Goal: Task Accomplishment & Management: Complete application form

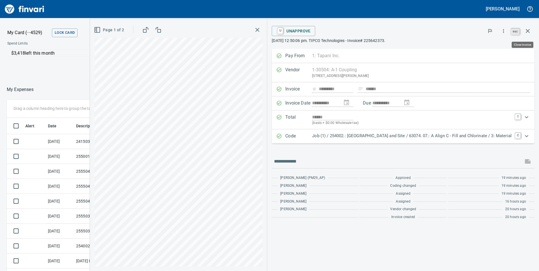
scroll to position [205, 372]
click at [529, 28] on icon "button" at bounding box center [527, 31] width 7 height 7
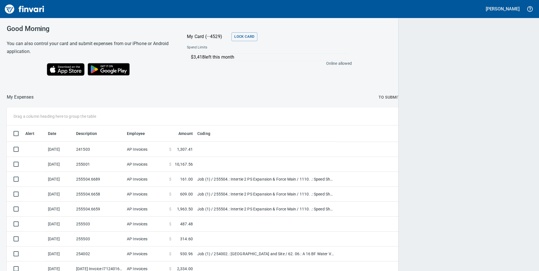
scroll to position [205, 512]
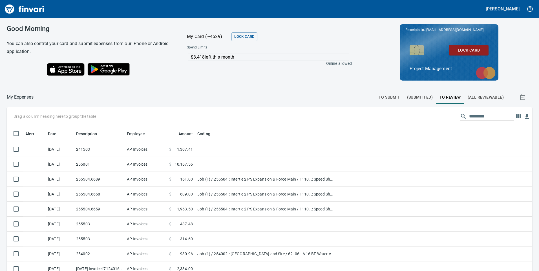
scroll to position [205, 513]
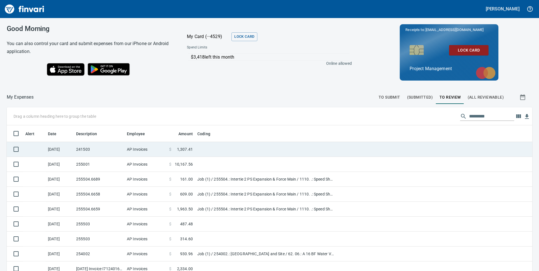
click at [207, 149] on td at bounding box center [265, 149] width 141 height 15
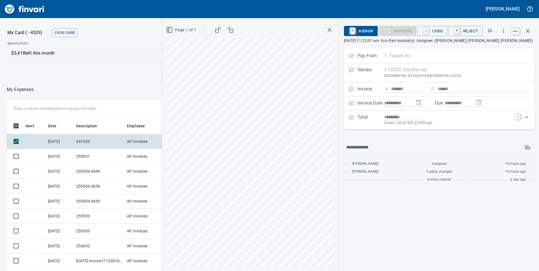
scroll to position [205, 372]
click at [528, 32] on icon "button" at bounding box center [528, 31] width 4 height 4
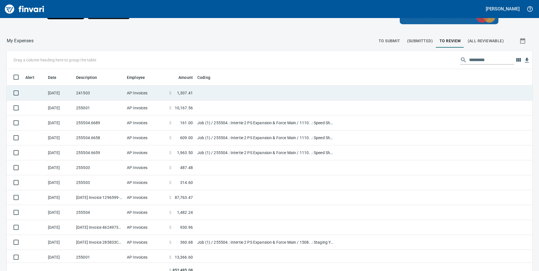
click at [166, 94] on td "AP Invoices" at bounding box center [146, 93] width 42 height 15
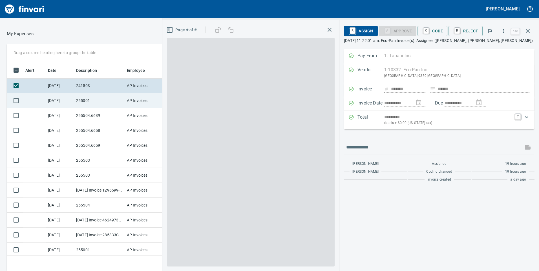
scroll to position [205, 372]
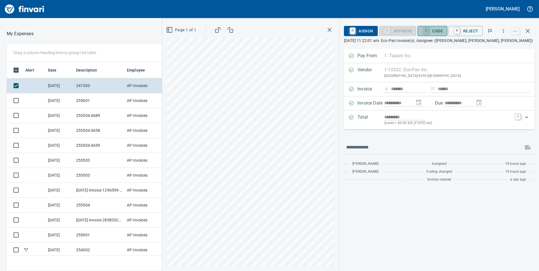
click at [427, 31] on link "C" at bounding box center [425, 31] width 5 height 6
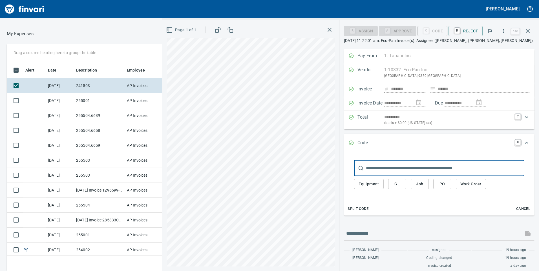
click at [386, 167] on input "text" at bounding box center [445, 168] width 158 height 16
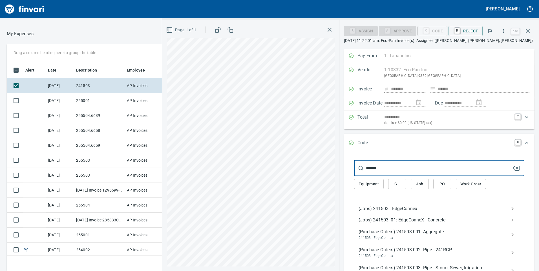
type input "******"
click at [382, 208] on span "(Jobs) 241503.: EdgeConnex" at bounding box center [434, 208] width 152 height 7
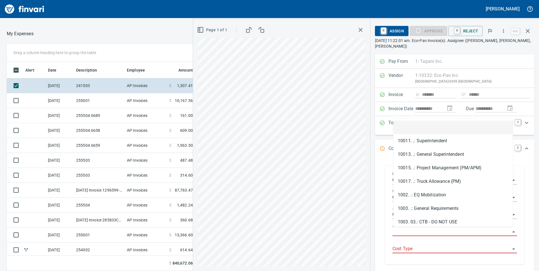
click at [420, 234] on input "Job Phase" at bounding box center [451, 232] width 118 height 8
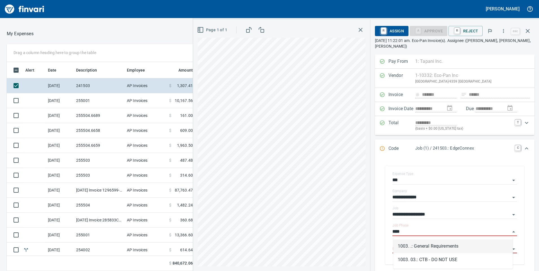
click at [422, 245] on li "1003. .: General Requirements" at bounding box center [452, 247] width 119 height 14
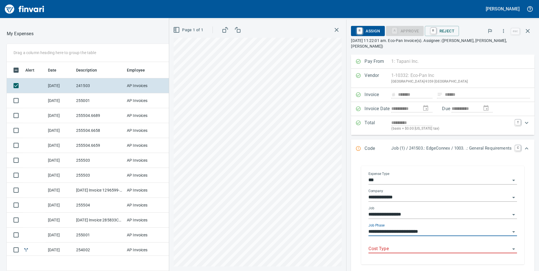
type input "**********"
click at [397, 245] on input "Cost Type" at bounding box center [439, 249] width 142 height 8
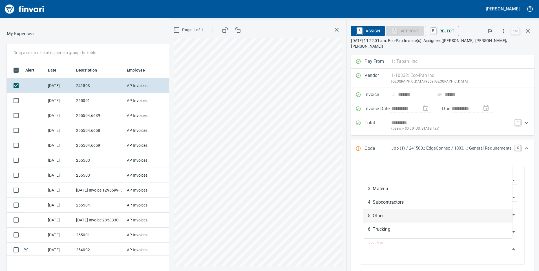
click at [376, 215] on li "5: Other" at bounding box center [437, 216] width 149 height 14
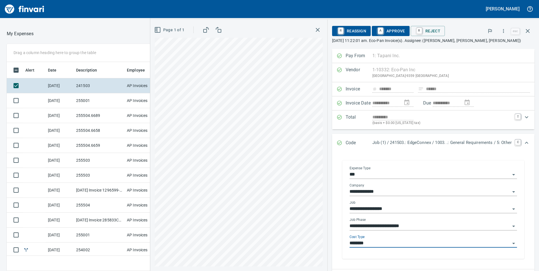
type input "********"
click at [389, 29] on span "A Approve" at bounding box center [390, 31] width 29 height 10
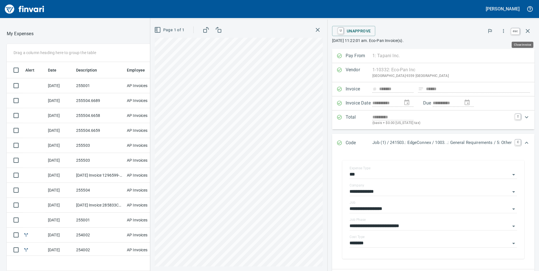
click at [530, 30] on icon "button" at bounding box center [527, 31] width 7 height 7
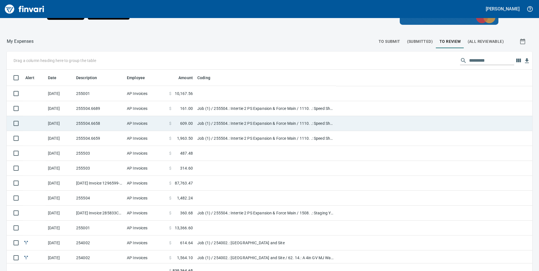
scroll to position [205, 513]
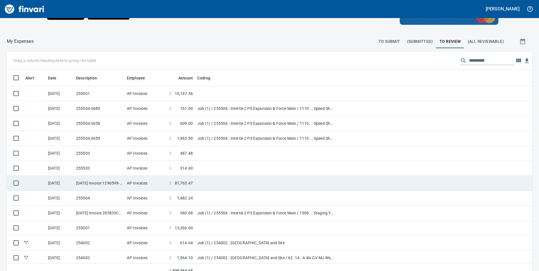
click at [141, 184] on td "AP Invoices" at bounding box center [146, 183] width 42 height 15
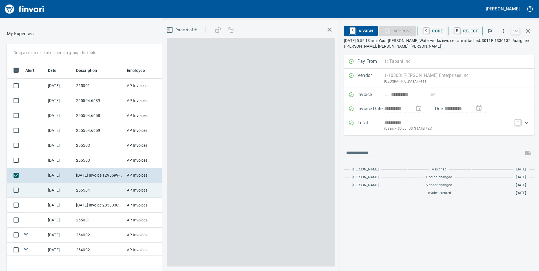
scroll to position [205, 372]
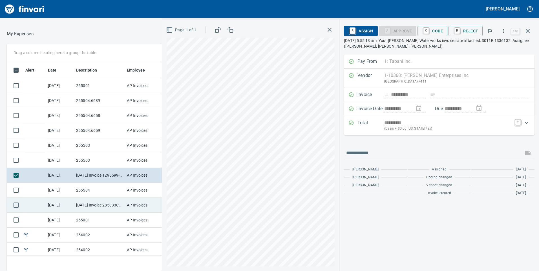
click at [108, 206] on td "[DATE] Invoice 285833C-2 from C&E Rentals (1-38058)" at bounding box center [99, 205] width 51 height 15
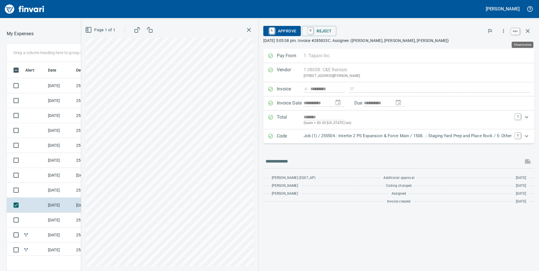
scroll to position [205, 372]
click at [532, 30] on button "button" at bounding box center [528, 31] width 14 height 14
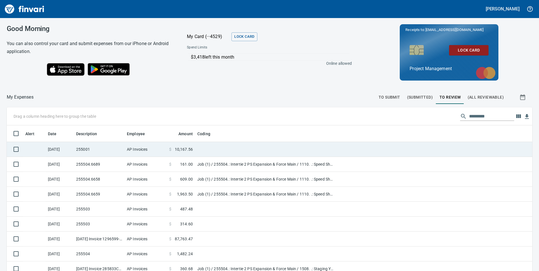
click at [94, 149] on td "255001" at bounding box center [99, 149] width 51 height 15
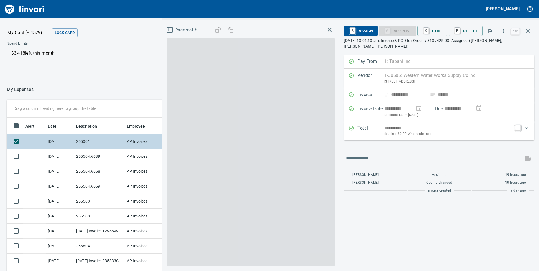
scroll to position [205, 372]
